Goal: Task Accomplishment & Management: Use online tool/utility

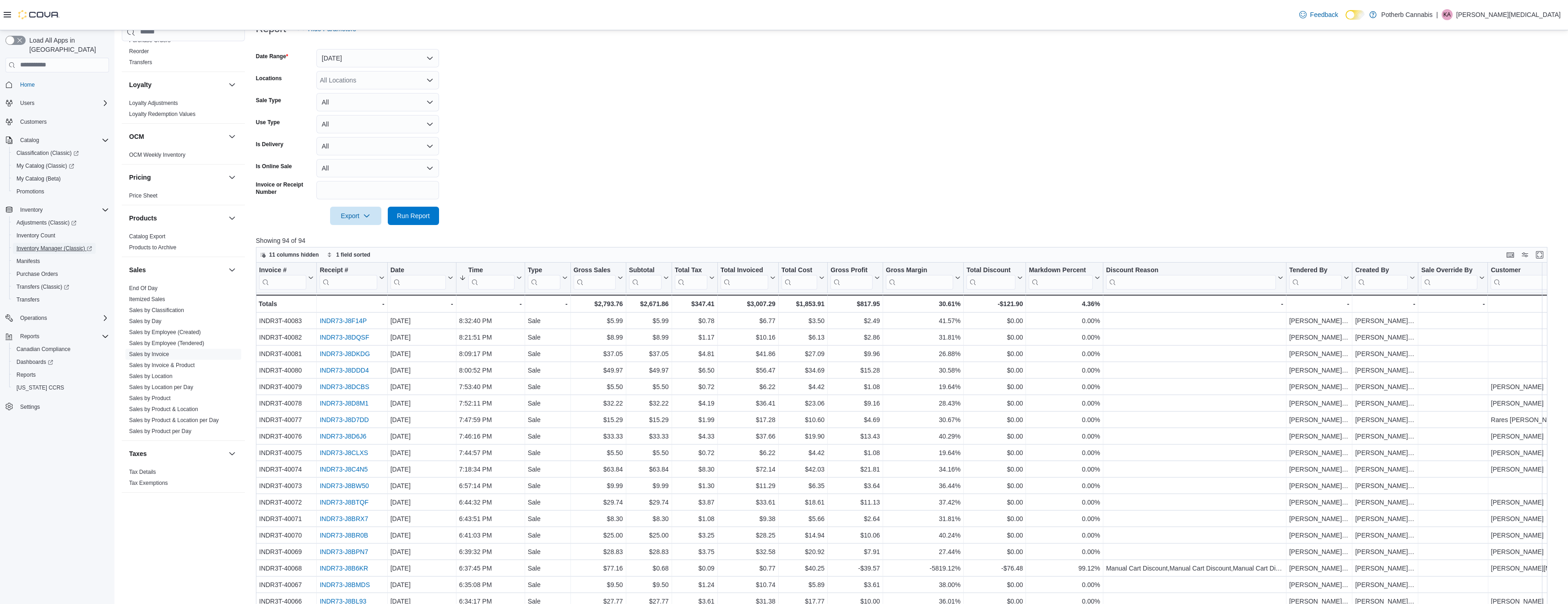
scroll to position [493, 0]
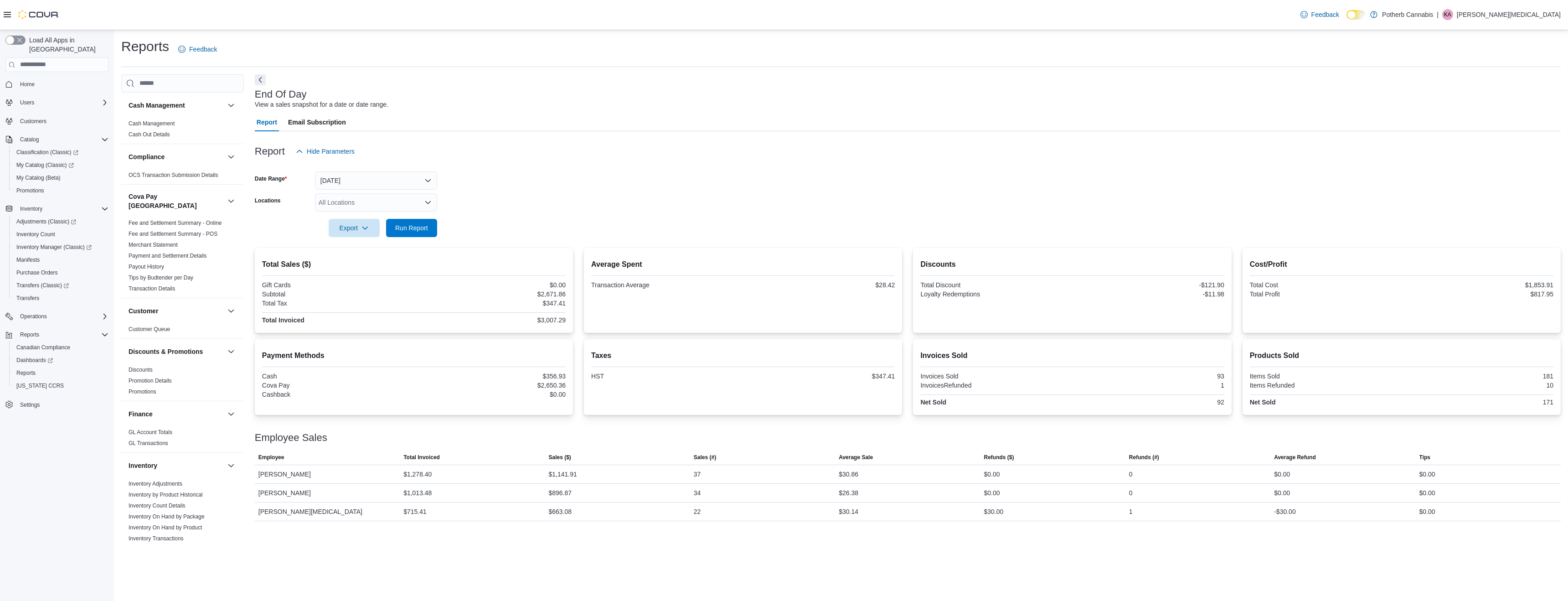
scroll to position [482, 0]
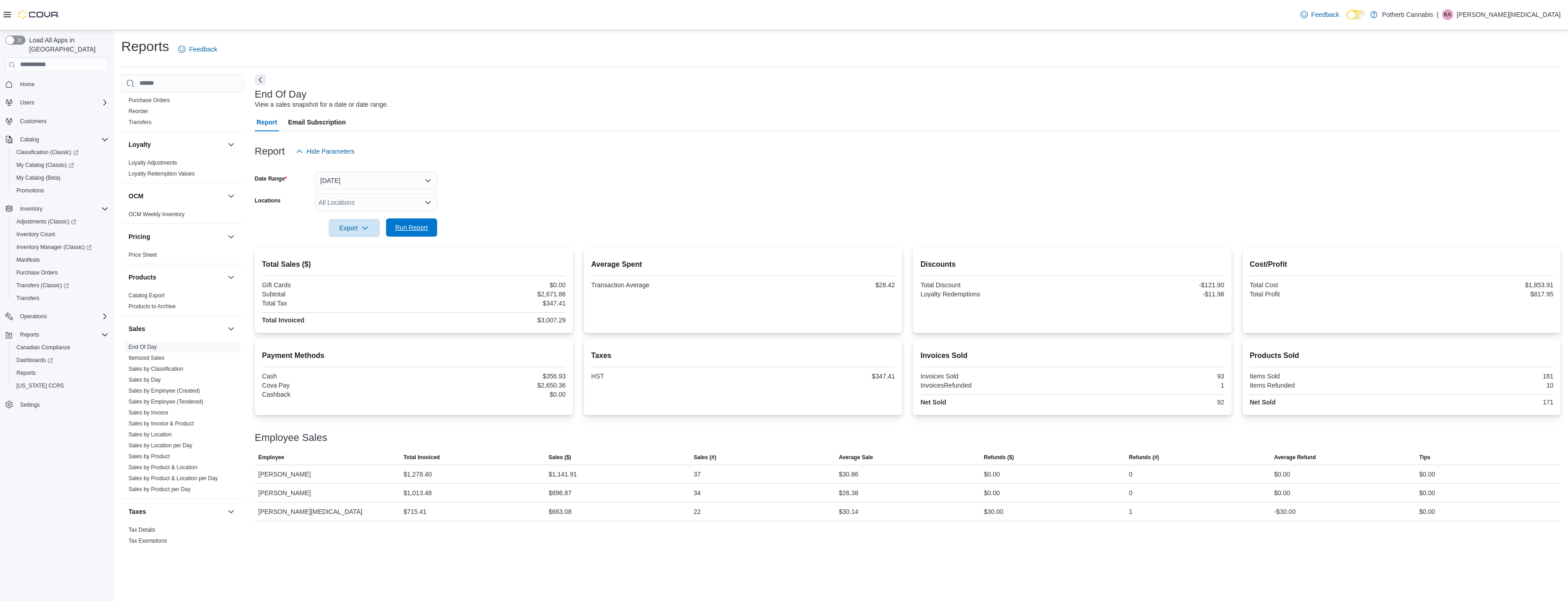
click at [433, 228] on button "Run Report" at bounding box center [412, 227] width 51 height 18
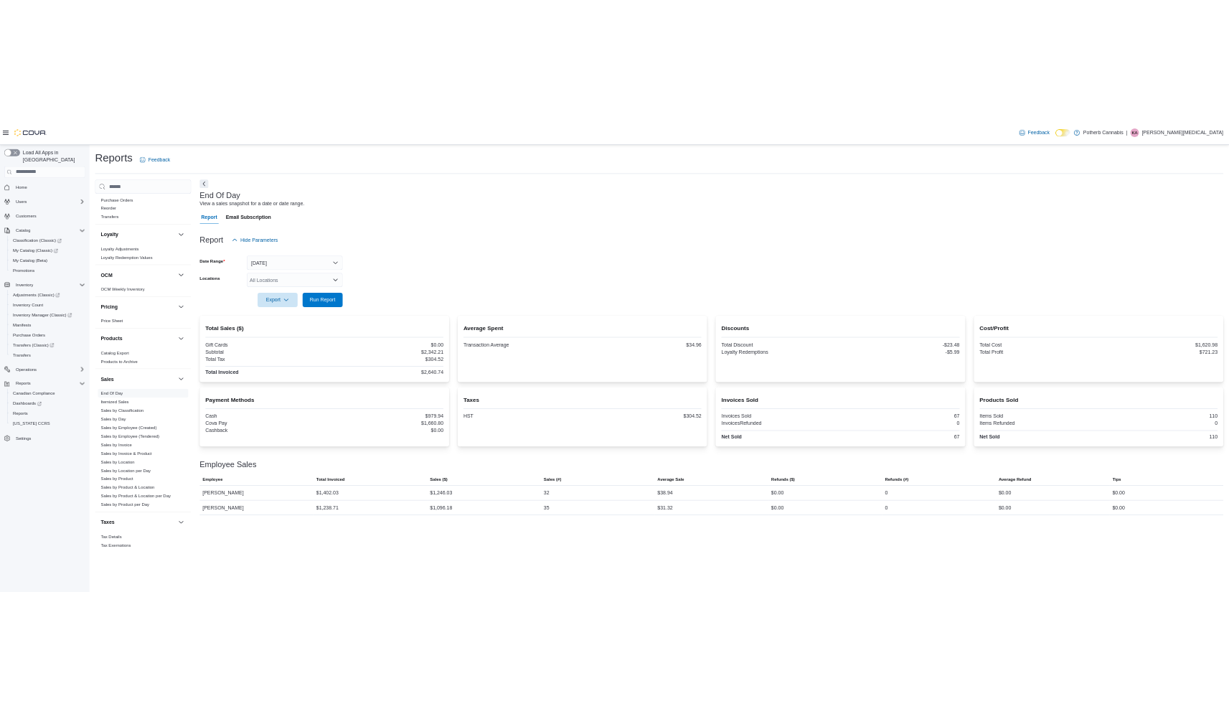
scroll to position [758, 0]
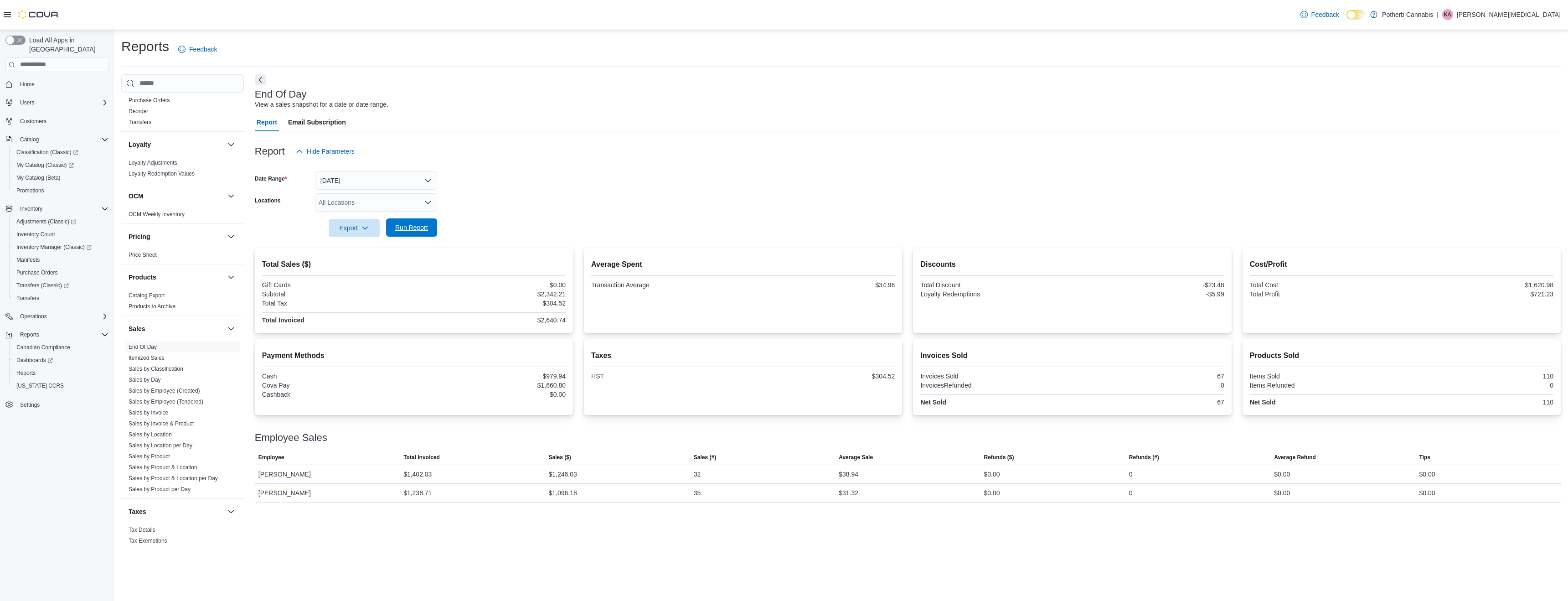
click at [401, 224] on span "Run Report" at bounding box center [412, 227] width 33 height 9
click at [510, 210] on form "Date Range Today Locations All Locations Export Run Report" at bounding box center [908, 199] width 1306 height 77
click at [421, 227] on span "Run Report" at bounding box center [412, 227] width 33 height 9
